Goal: Navigation & Orientation: Find specific page/section

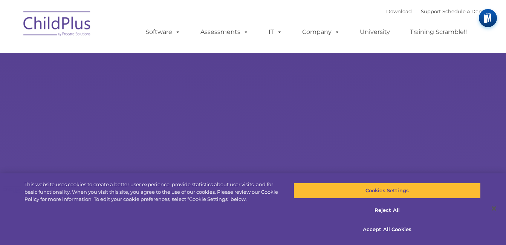
select select "MEDIUM"
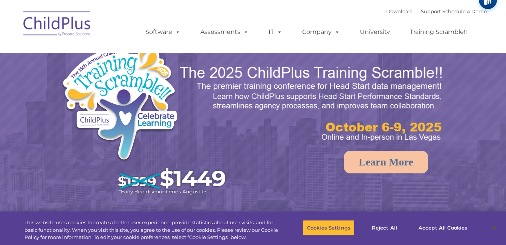
select select "MEDIUM"
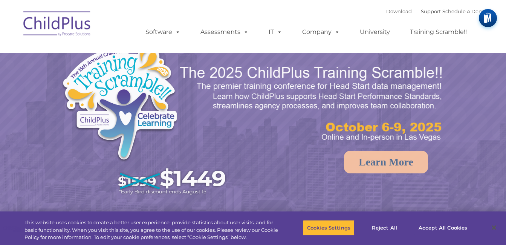
select select "MEDIUM"
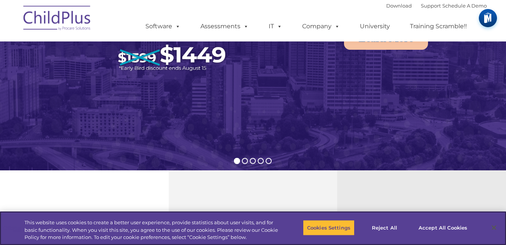
scroll to position [122, 0]
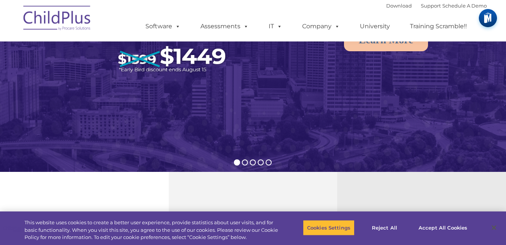
click at [341, 135] on img at bounding box center [253, 37] width 506 height 318
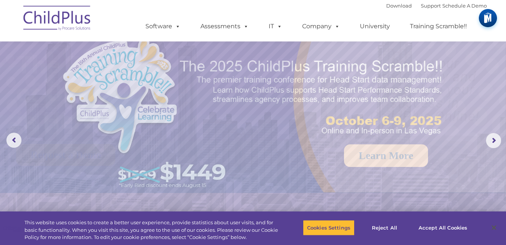
scroll to position [0, 0]
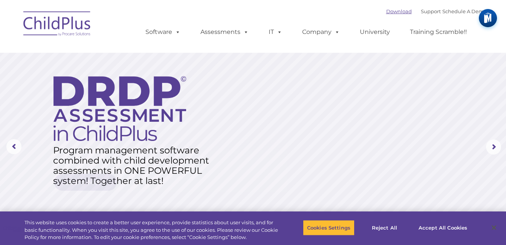
click at [391, 9] on link "Download" at bounding box center [399, 11] width 26 height 6
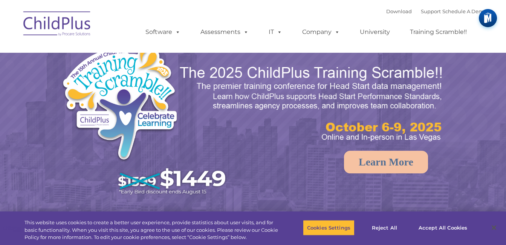
select select "MEDIUM"
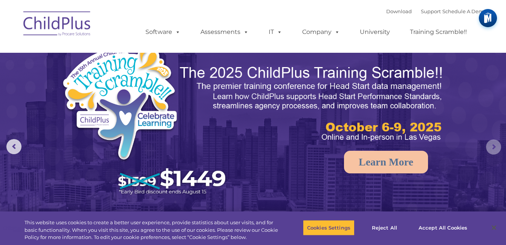
click at [494, 147] on rs-arrow at bounding box center [493, 146] width 15 height 15
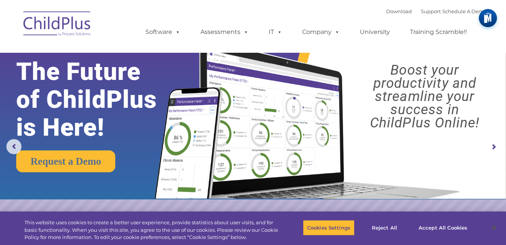
click at [493, 146] on rs-arrow at bounding box center [493, 146] width 15 height 15
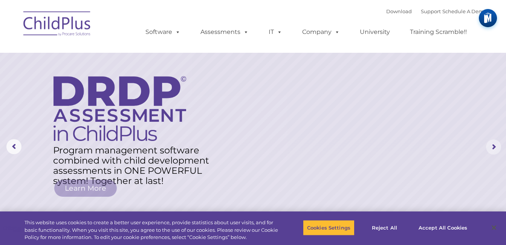
click at [493, 146] on rs-arrow at bounding box center [493, 146] width 15 height 15
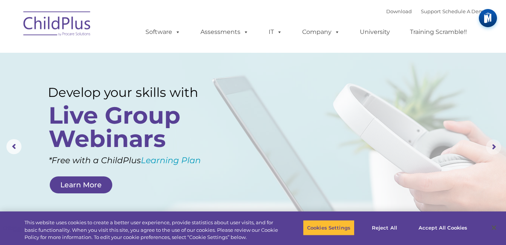
click at [493, 146] on rs-arrow at bounding box center [493, 146] width 15 height 15
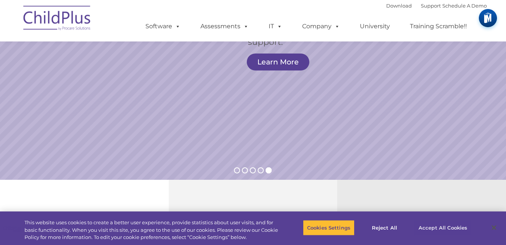
scroll to position [115, 0]
click at [430, 226] on button "Accept All Cookies" at bounding box center [442, 228] width 57 height 16
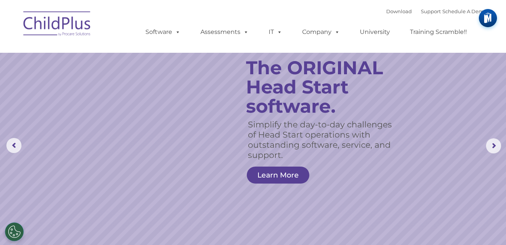
scroll to position [0, 0]
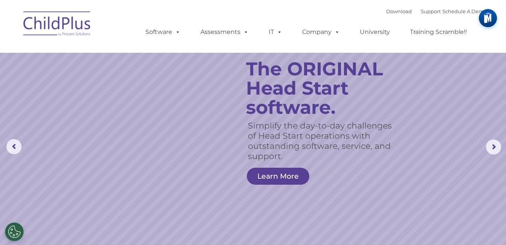
click at [492, 15] on img at bounding box center [488, 18] width 18 height 18
click at [183, 66] on rs-slide "Simplify the day-to-day challenges of Head Start operations with outstanding so…" at bounding box center [253, 147] width 506 height 294
click at [9, 149] on rs-arrow at bounding box center [13, 146] width 15 height 15
